Goal: Information Seeking & Learning: Find specific fact

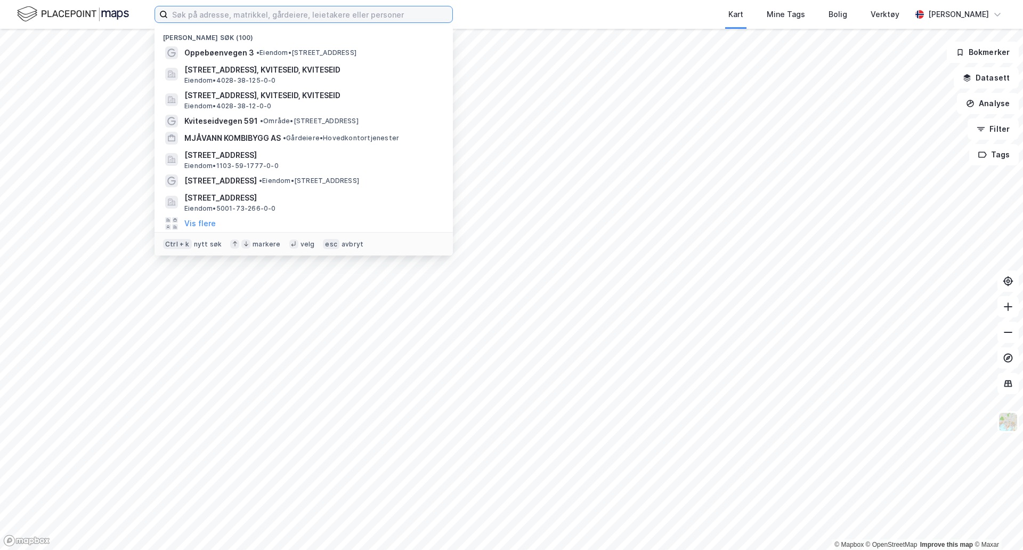
click at [183, 12] on input at bounding box center [310, 14] width 285 height 16
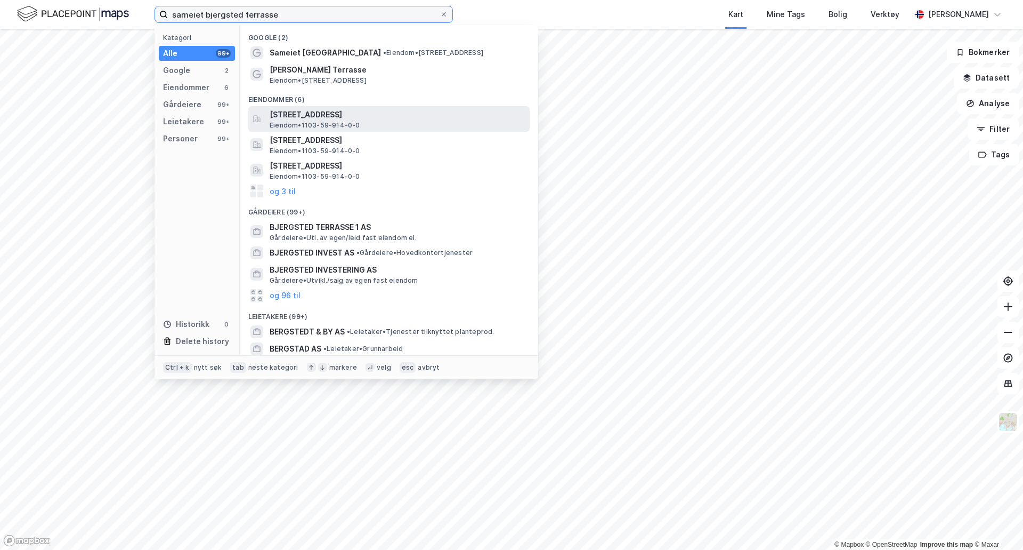
type input "sameiet bjergsted terrasse"
click at [336, 116] on span "[STREET_ADDRESS]" at bounding box center [398, 114] width 256 height 13
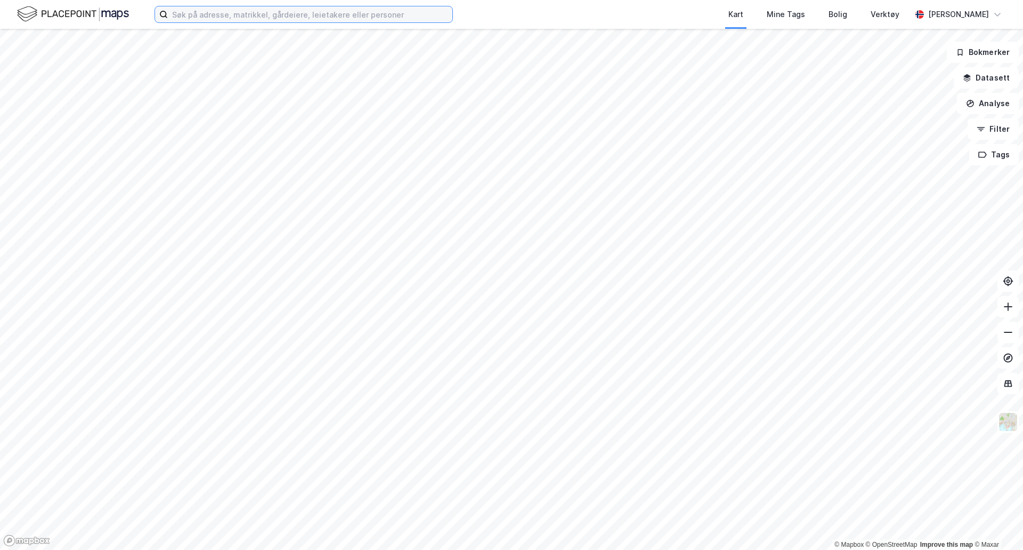
click at [303, 17] on input at bounding box center [310, 14] width 285 height 16
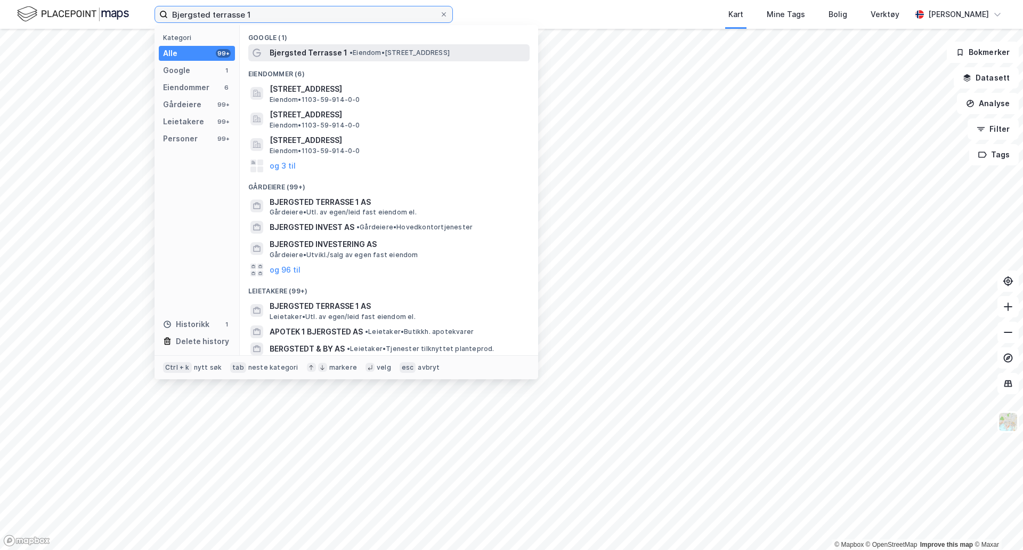
type input "Bjergsted terrasse 1"
click at [381, 54] on span "• Eiendom • Bjergsted Terrasse 1, 4007 Stavanger" at bounding box center [400, 53] width 100 height 9
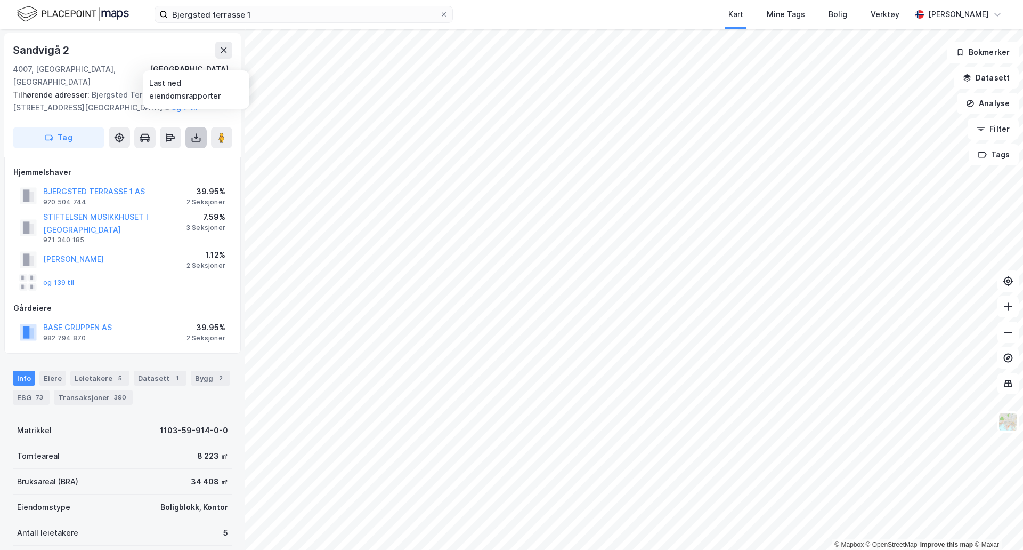
click at [202, 127] on button at bounding box center [196, 137] width 21 height 21
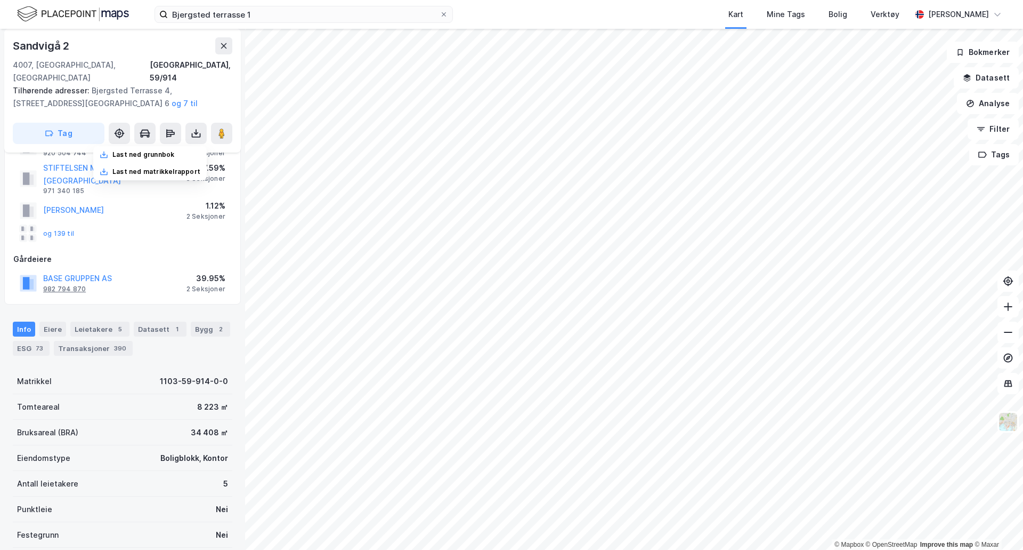
scroll to position [107, 0]
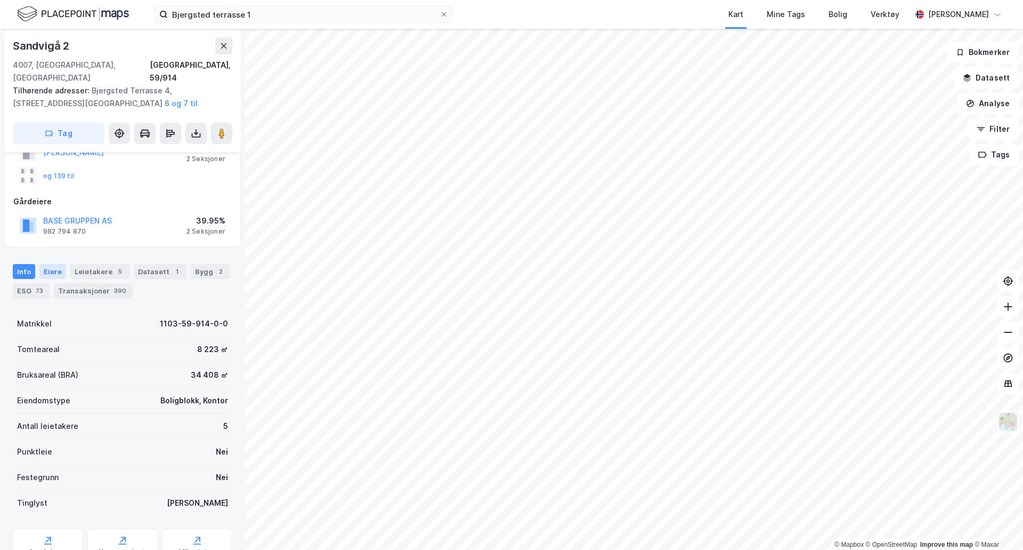
click at [56, 264] on div "Eiere" at bounding box center [52, 271] width 27 height 15
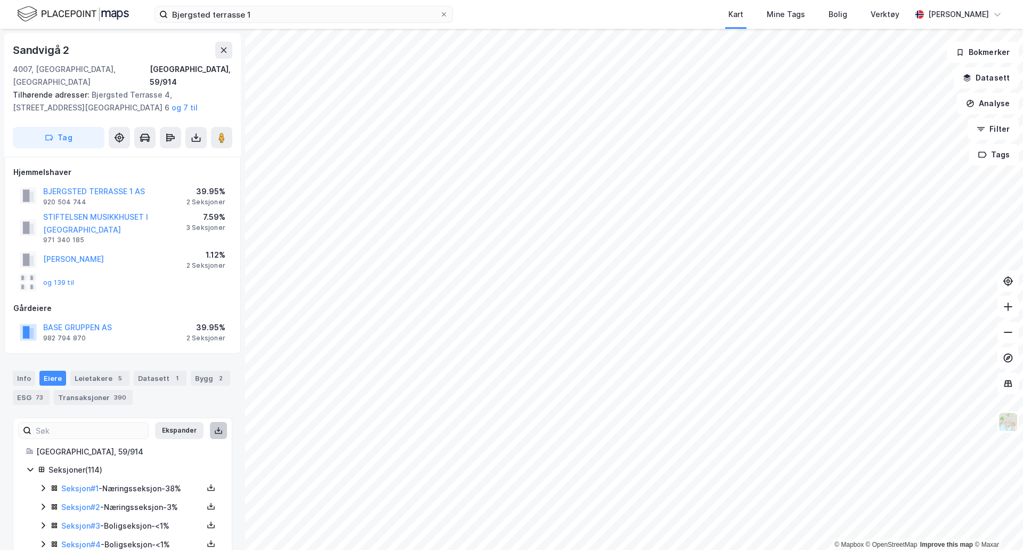
click at [214, 426] on icon at bounding box center [218, 430] width 9 height 9
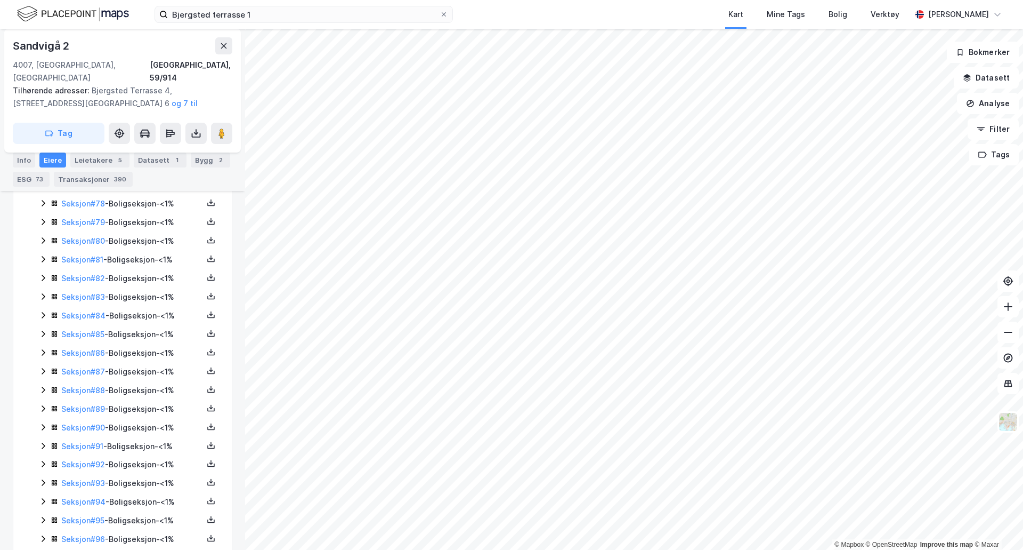
scroll to position [1812, 0]
click at [40, 440] on icon at bounding box center [43, 444] width 9 height 9
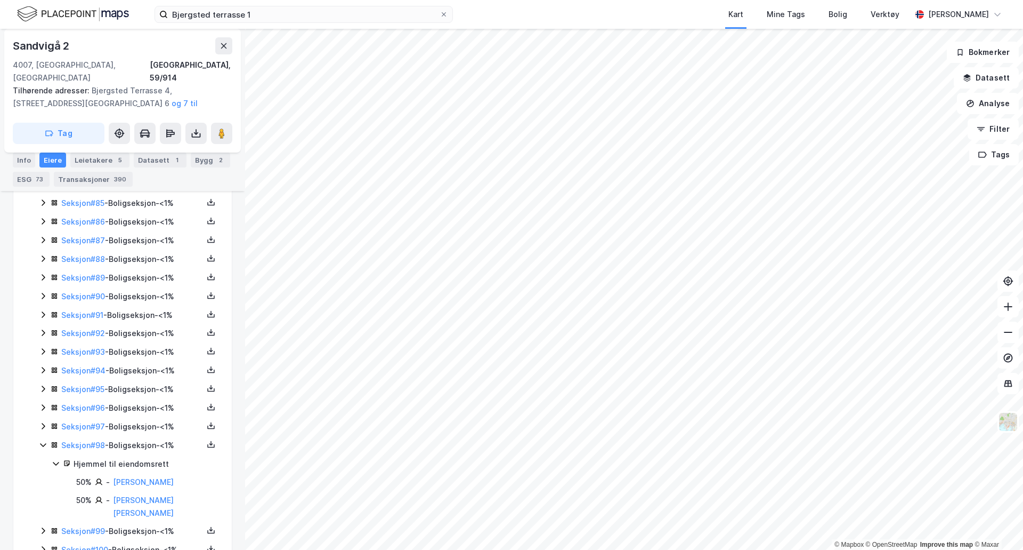
click at [41, 440] on icon at bounding box center [43, 444] width 9 height 9
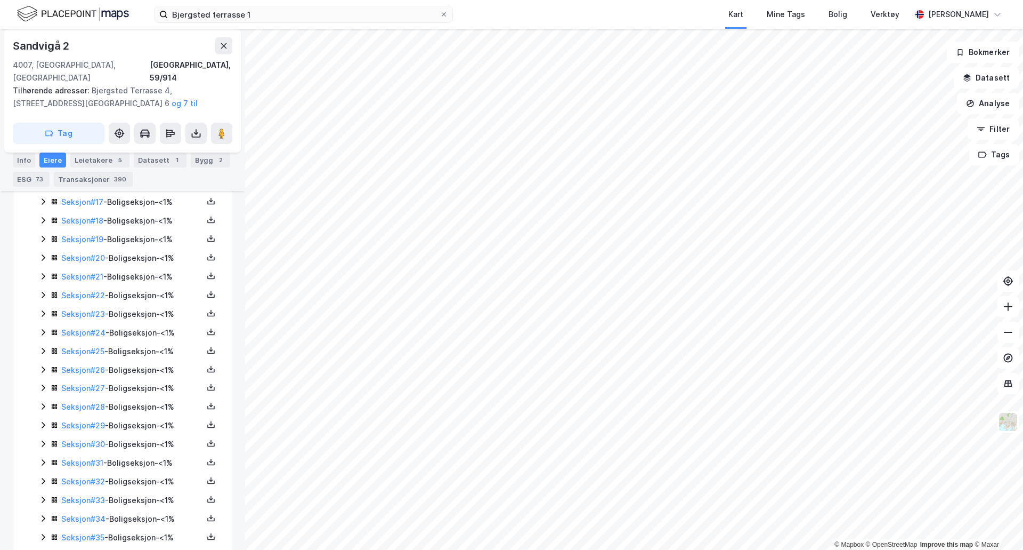
scroll to position [411, 0]
